Goal: Information Seeking & Learning: Learn about a topic

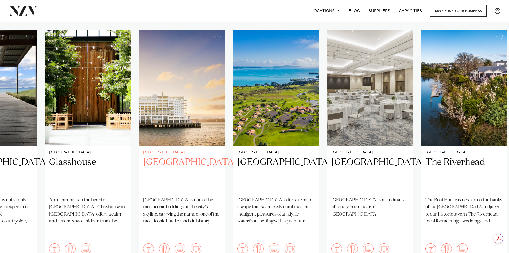
click at [152, 153] on link "[GEOGRAPHIC_DATA] [GEOGRAPHIC_DATA] [GEOGRAPHIC_DATA] is one of the most iconic…" at bounding box center [182, 146] width 86 height 233
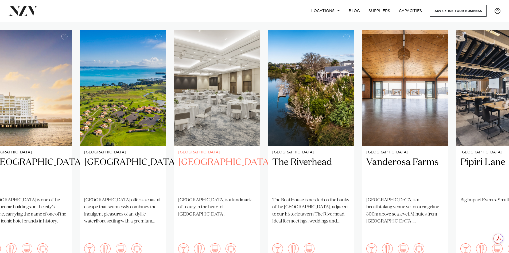
click at [242, 155] on div "[GEOGRAPHIC_DATA] [GEOGRAPHIC_DATA] [GEOGRAPHIC_DATA] is a landmark of luxury i…" at bounding box center [217, 205] width 86 height 118
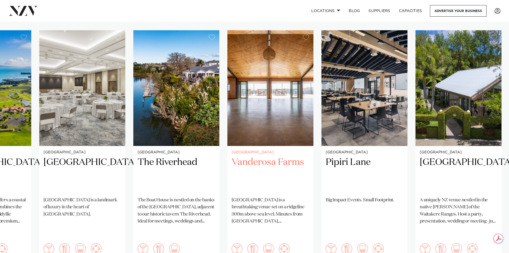
click at [295, 156] on h2 "Vanderosa Farms" at bounding box center [271, 174] width 78 height 36
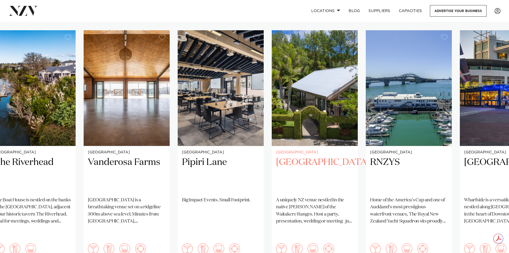
click at [279, 119] on img "11 / 25" at bounding box center [315, 87] width 86 height 115
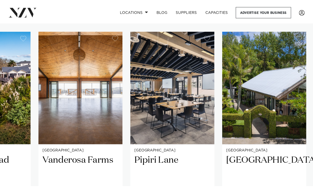
scroll to position [328, 0]
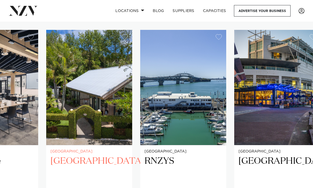
click at [77, 110] on img "11 / 25" at bounding box center [89, 87] width 86 height 115
